Goal: Information Seeking & Learning: Learn about a topic

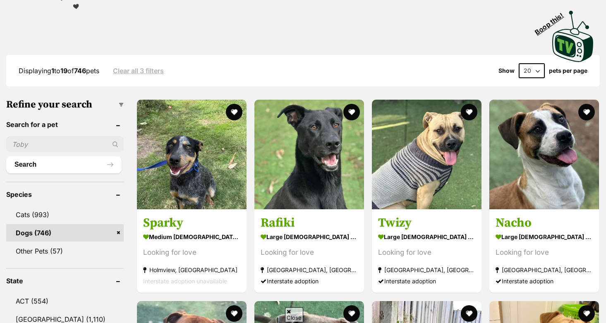
scroll to position [171, 0]
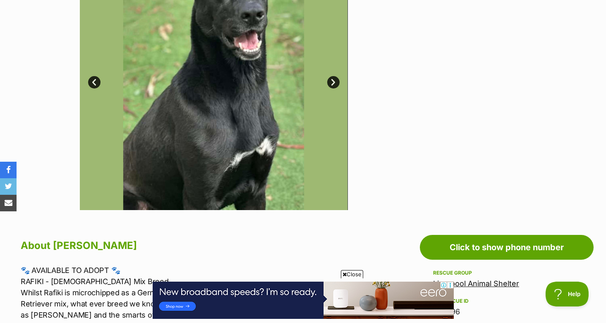
scroll to position [225, 0]
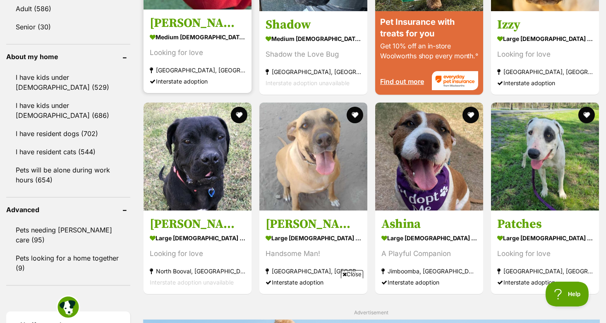
scroll to position [912, 0]
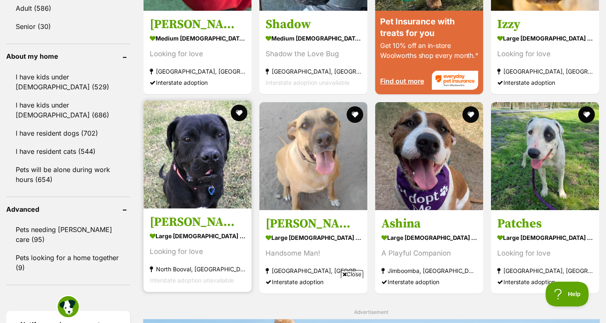
click at [188, 124] on img at bounding box center [197, 154] width 108 height 108
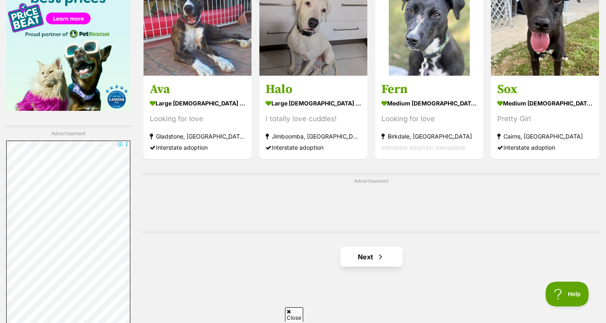
click at [356, 249] on link "Next" at bounding box center [371, 257] width 62 height 20
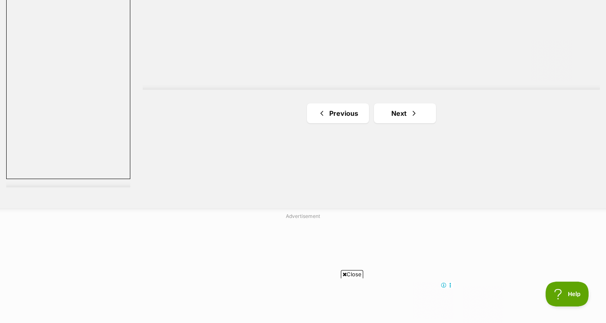
scroll to position [1559, 0]
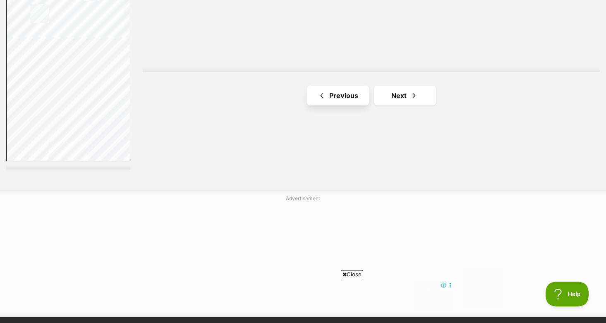
click at [334, 98] on link "Previous" at bounding box center [338, 96] width 62 height 20
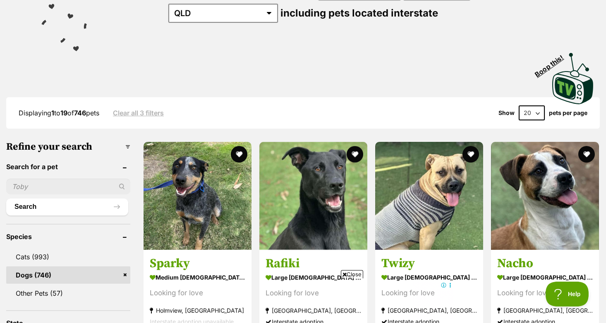
scroll to position [127, 0]
